Goal: Information Seeking & Learning: Learn about a topic

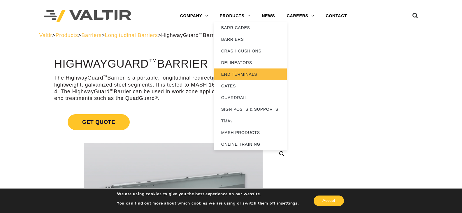
click at [235, 73] on link "END TERMINALS" at bounding box center [250, 74] width 73 height 12
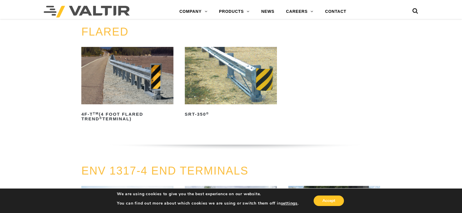
scroll to position [554, 0]
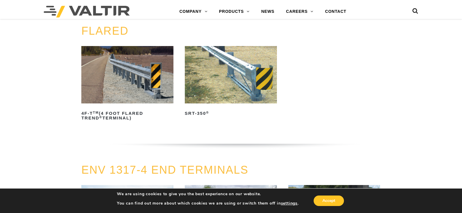
click at [219, 83] on img at bounding box center [231, 74] width 92 height 57
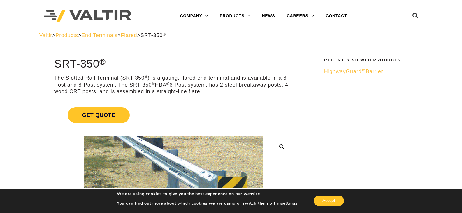
click at [348, 69] on span "HighwayGuard ™ Barrier" at bounding box center [353, 71] width 59 height 6
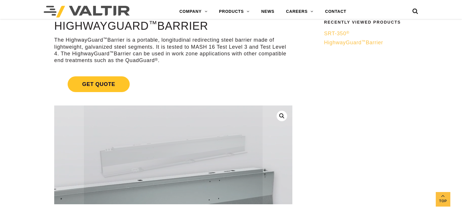
scroll to position [175, 0]
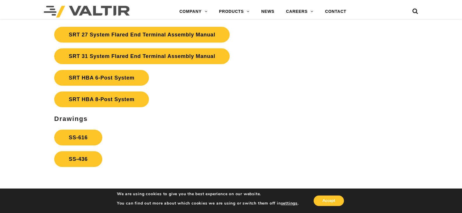
scroll to position [1107, 0]
